Goal: Information Seeking & Learning: Understand process/instructions

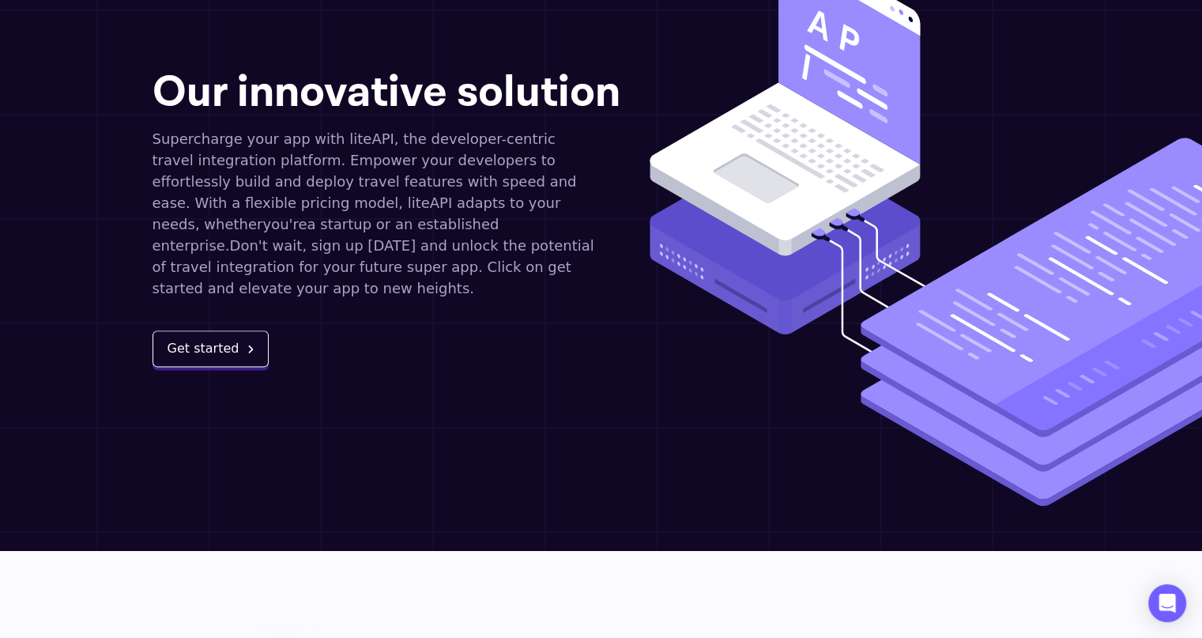
scroll to position [1886, 0]
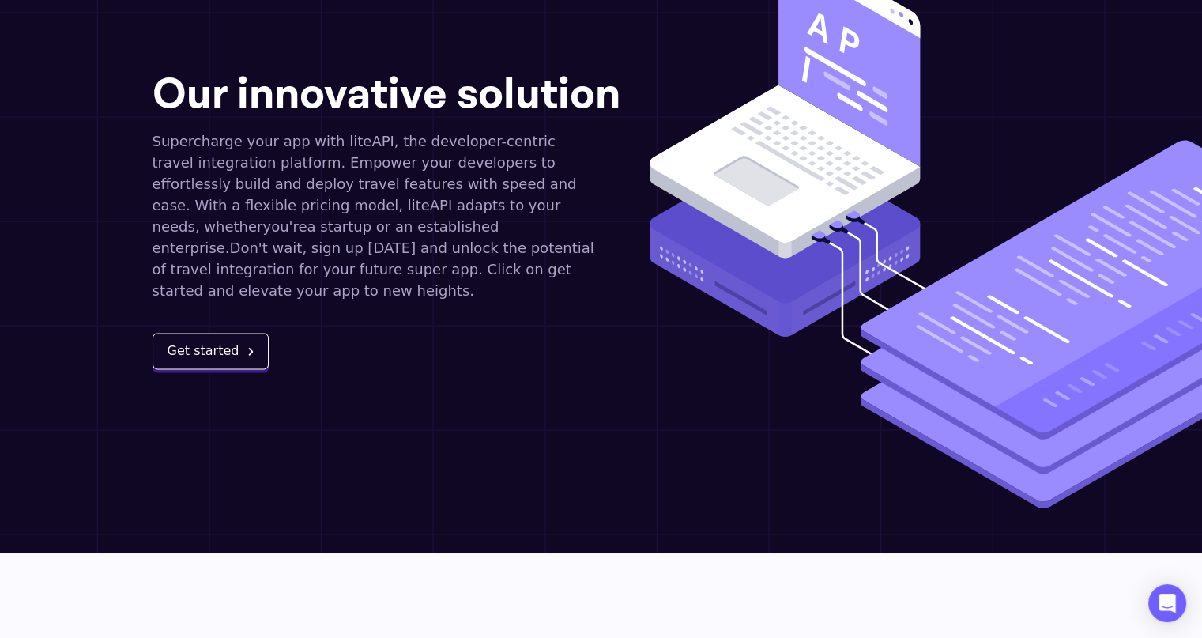
click at [218, 333] on button "Get started" at bounding box center [210, 351] width 117 height 36
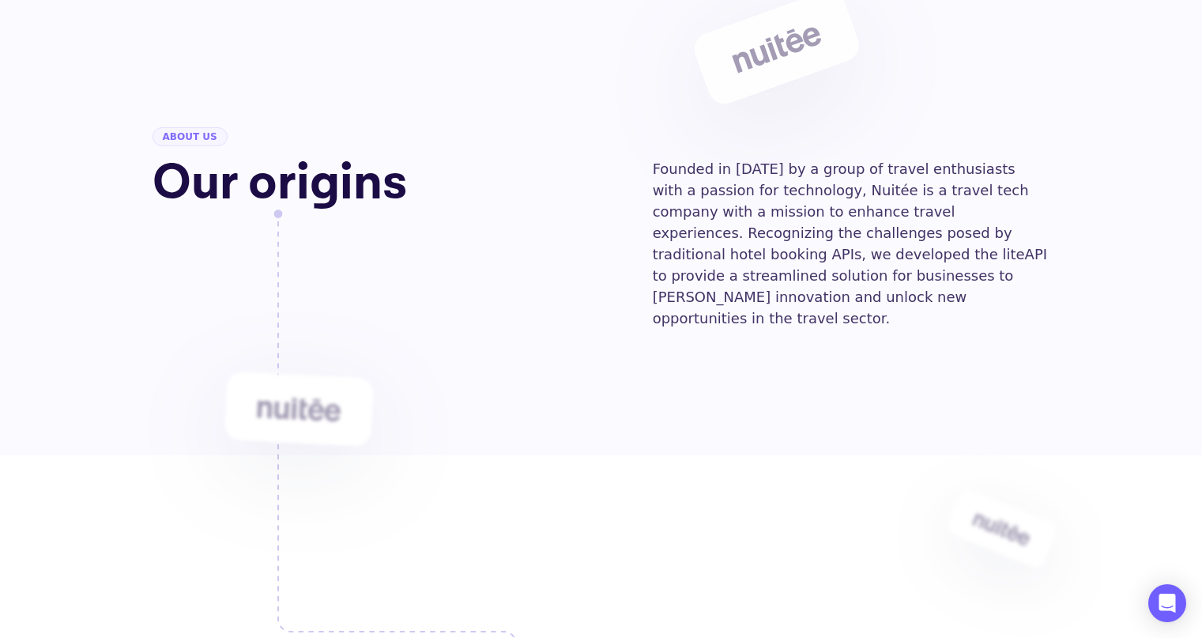
scroll to position [1886, 0]
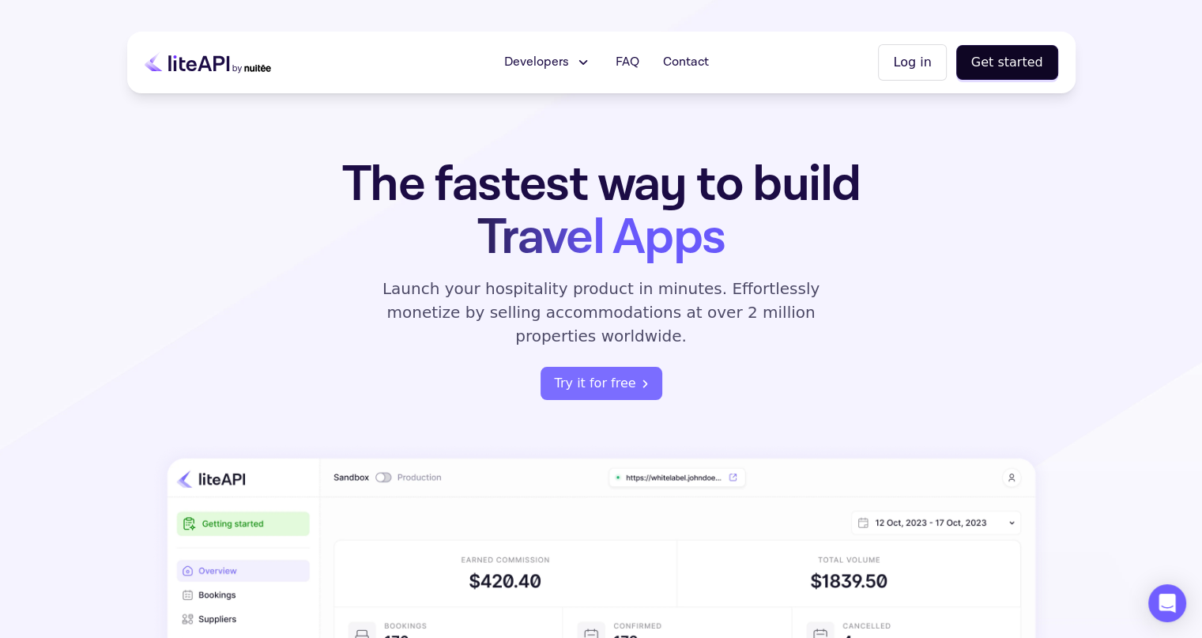
click at [586, 75] on button "Developers" at bounding box center [547, 63] width 107 height 32
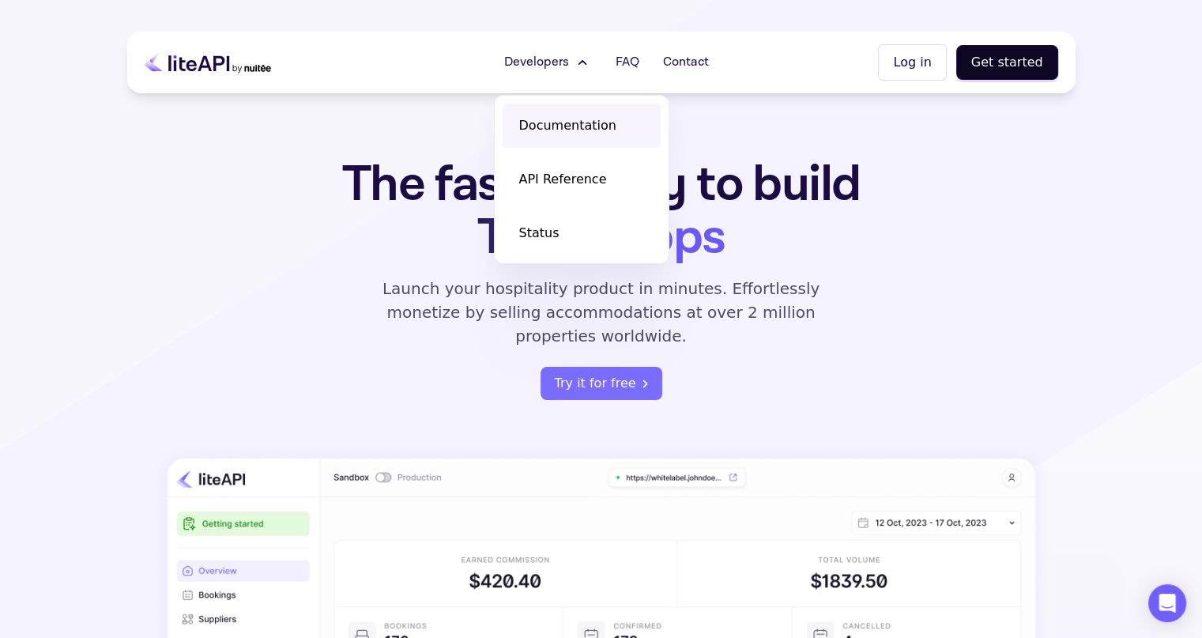
click at [570, 130] on span "Documentation" at bounding box center [566, 125] width 97 height 19
